Goal: Entertainment & Leisure: Consume media (video, audio)

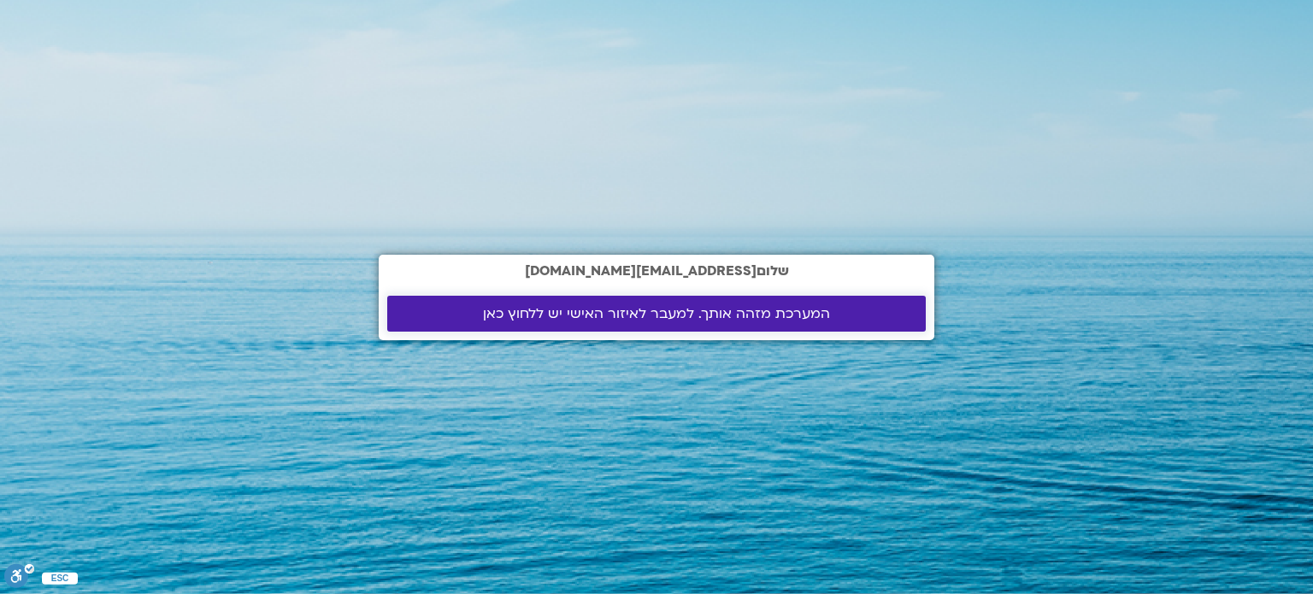
click at [614, 314] on span "המערכת מזהה אותך. למעבר לאיזור האישי יש ללחוץ כאן" at bounding box center [656, 313] width 347 height 15
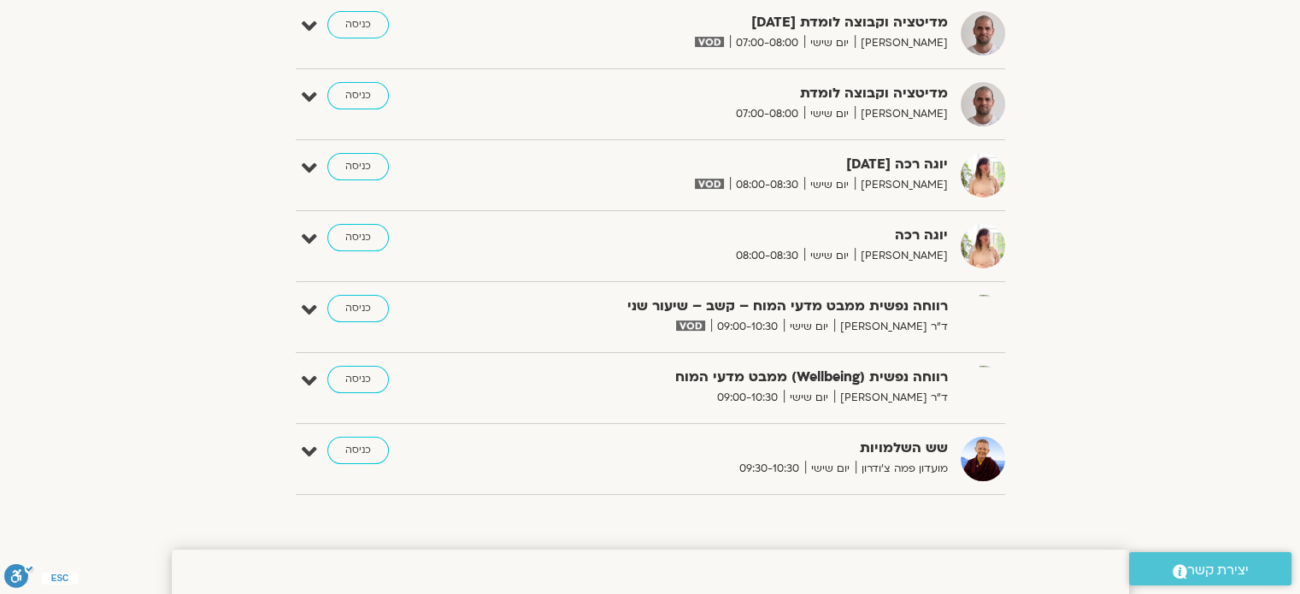
scroll to position [122, 0]
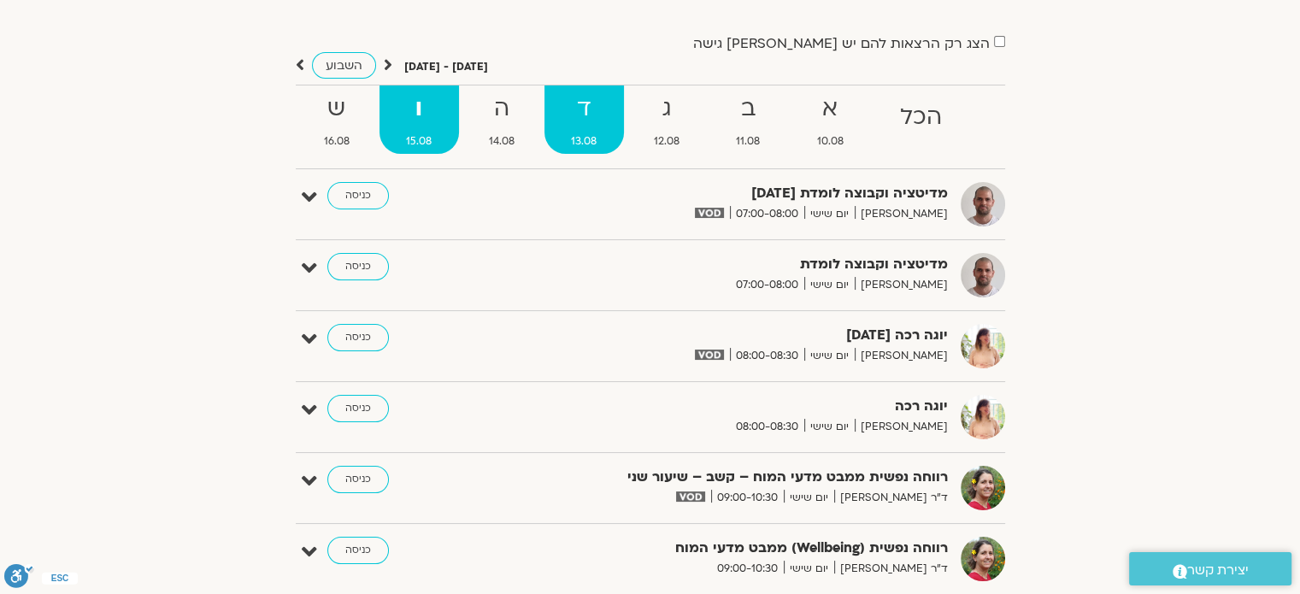
click at [598, 134] on span "13.08" at bounding box center [585, 142] width 80 height 18
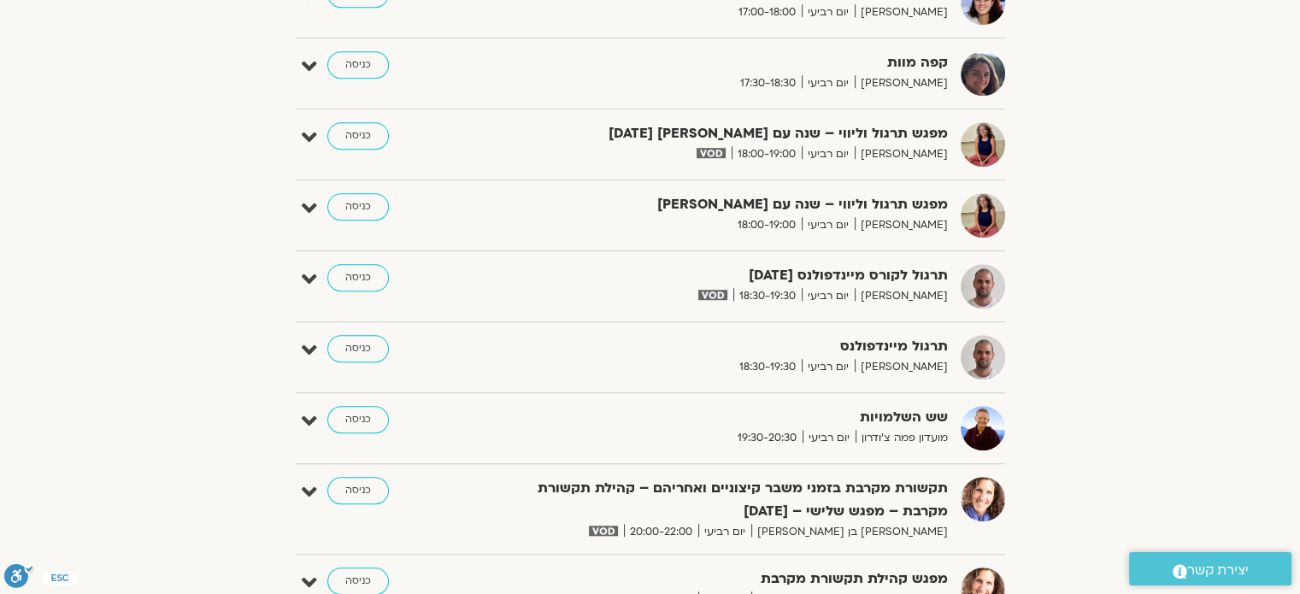
scroll to position [1490, 0]
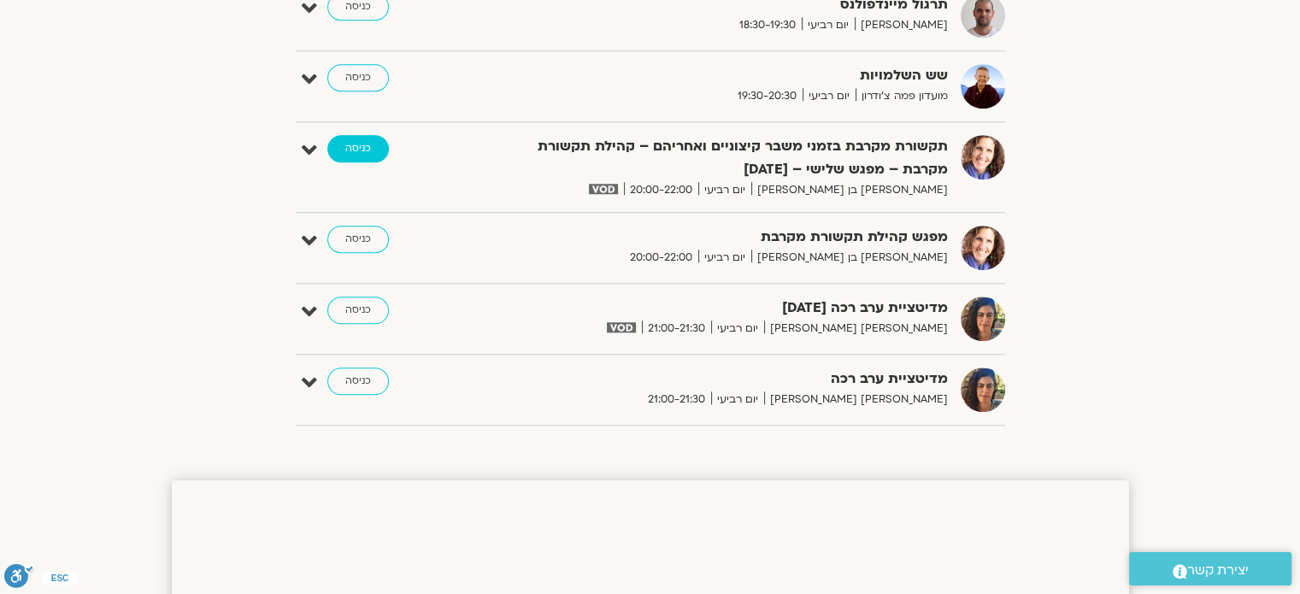
click at [356, 143] on link "כניסה" at bounding box center [358, 148] width 62 height 27
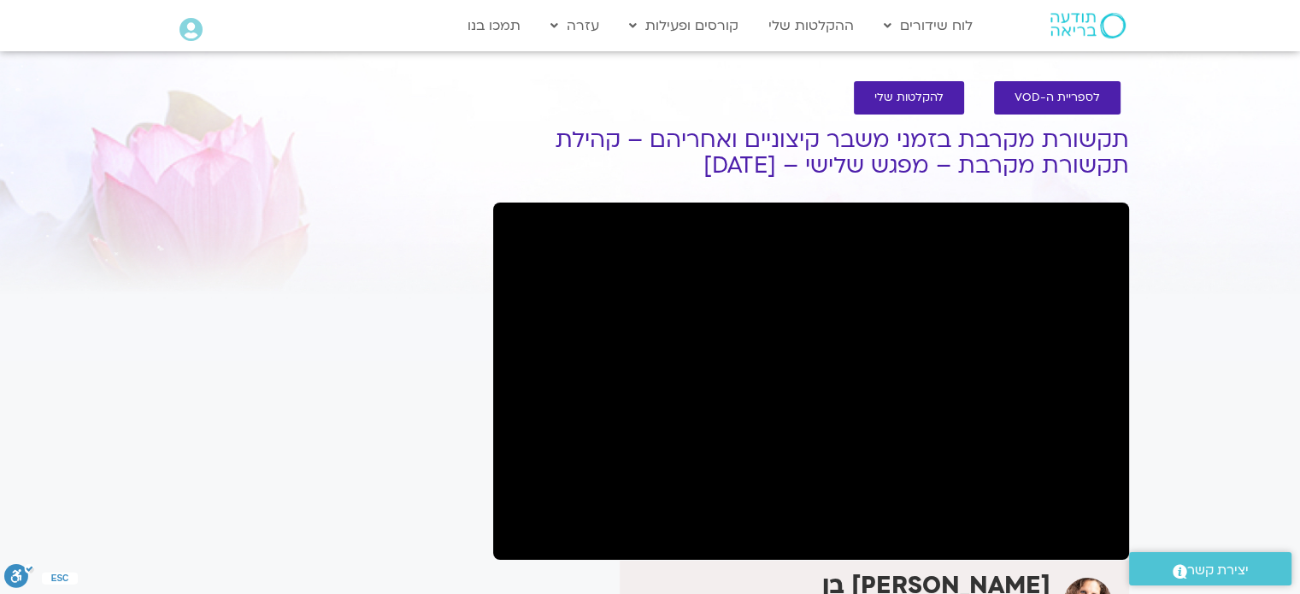
scroll to position [85, 0]
